Goal: Task Accomplishment & Management: Complete application form

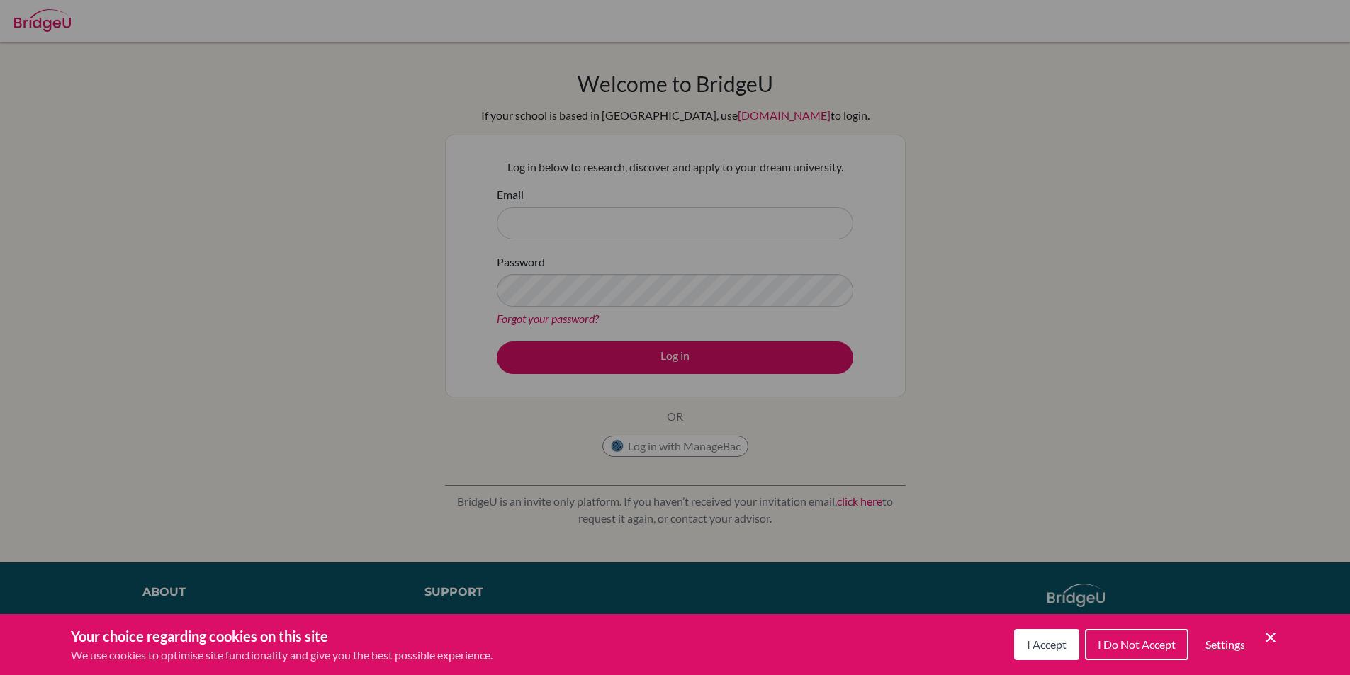
click at [1029, 648] on span "I Accept" at bounding box center [1047, 644] width 40 height 13
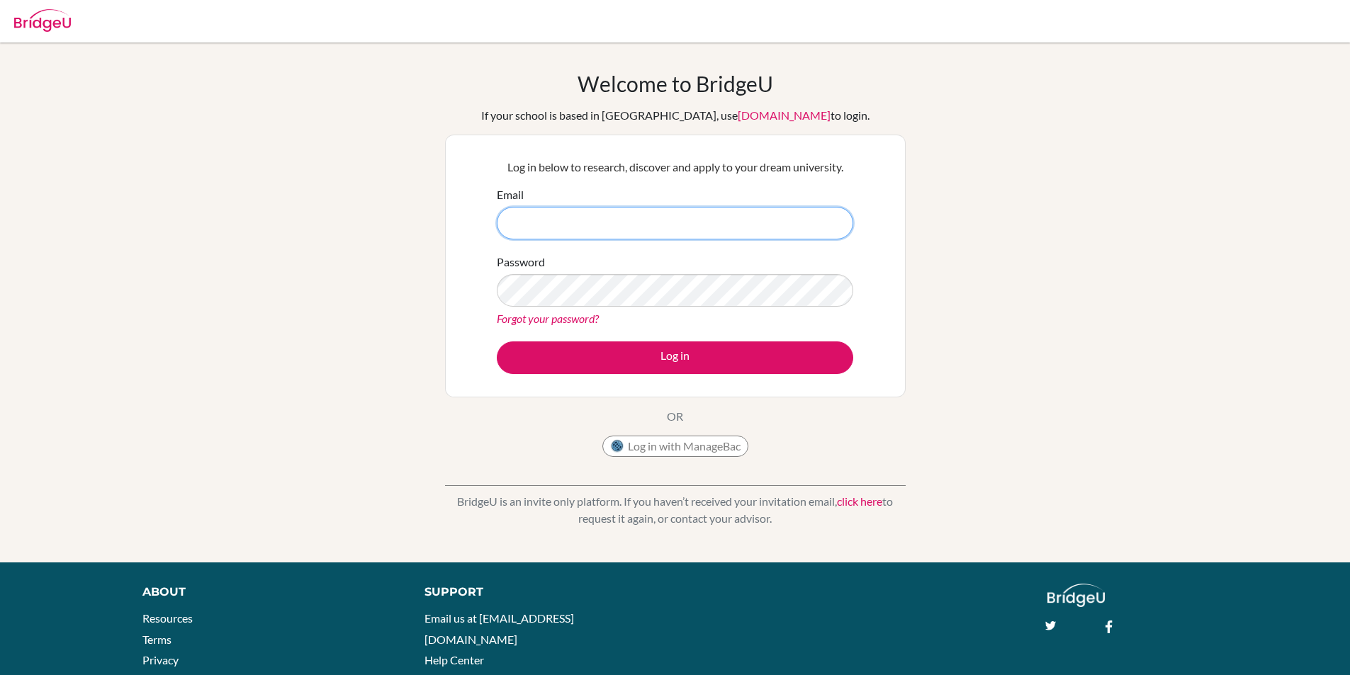
click at [708, 207] on input "Email" at bounding box center [675, 223] width 356 height 33
click at [845, 504] on link "click here" at bounding box center [859, 501] width 45 height 13
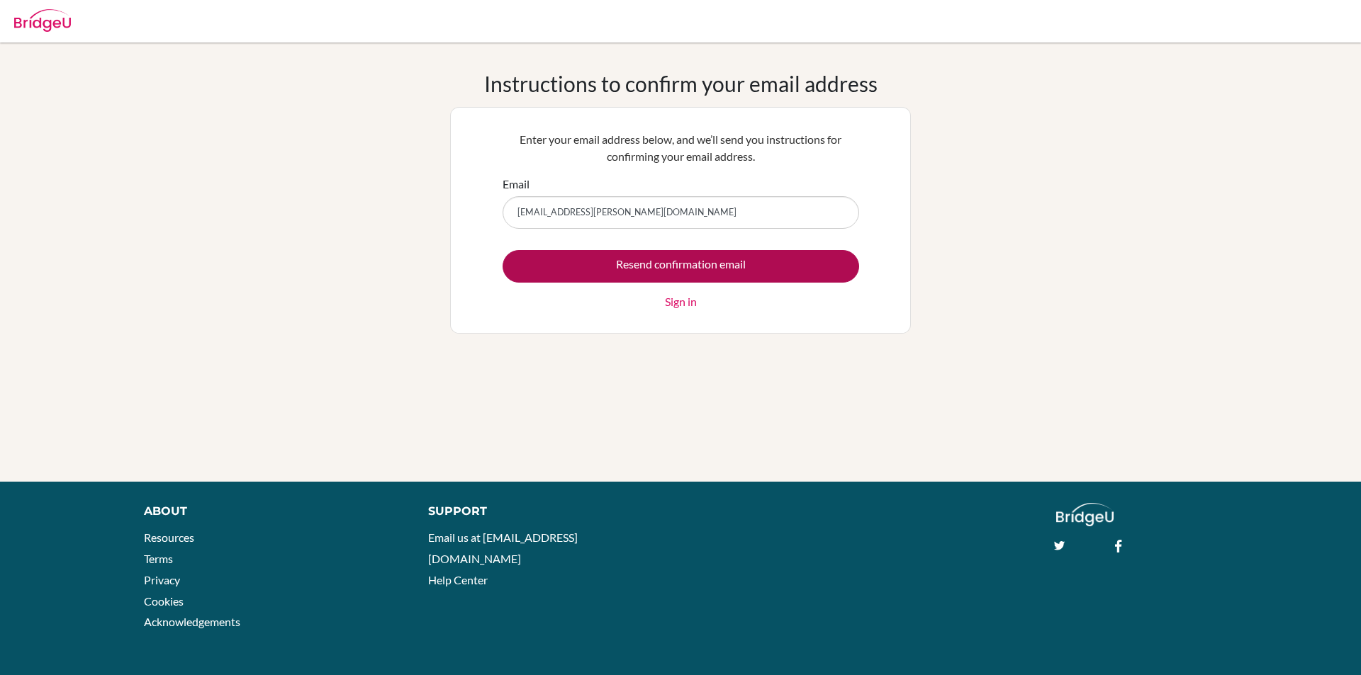
type input "Shloke.brahmbhatt@candorschool.net"
click at [691, 272] on input "Resend confirmation email" at bounding box center [680, 266] width 356 height 33
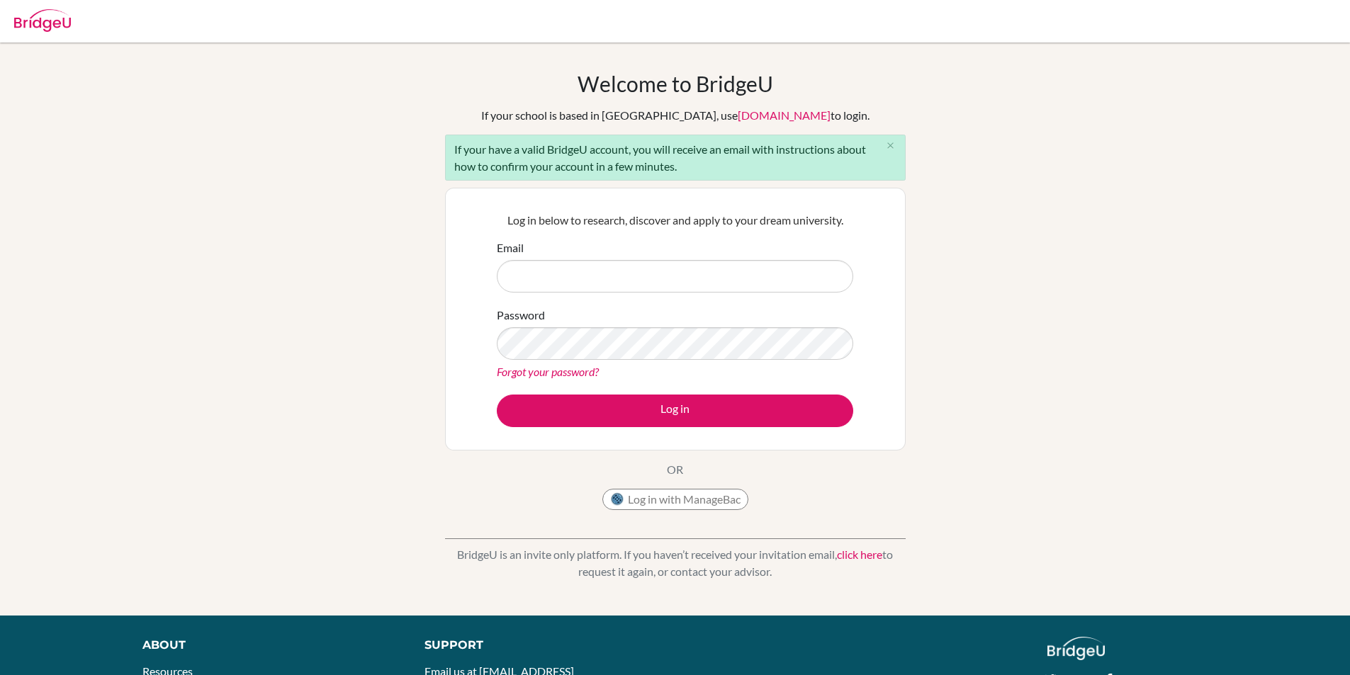
click at [950, 147] on div "Welcome to [GEOGRAPHIC_DATA] If your school is based in [GEOGRAPHIC_DATA], use …" at bounding box center [675, 329] width 1350 height 517
